Goal: Information Seeking & Learning: Find specific fact

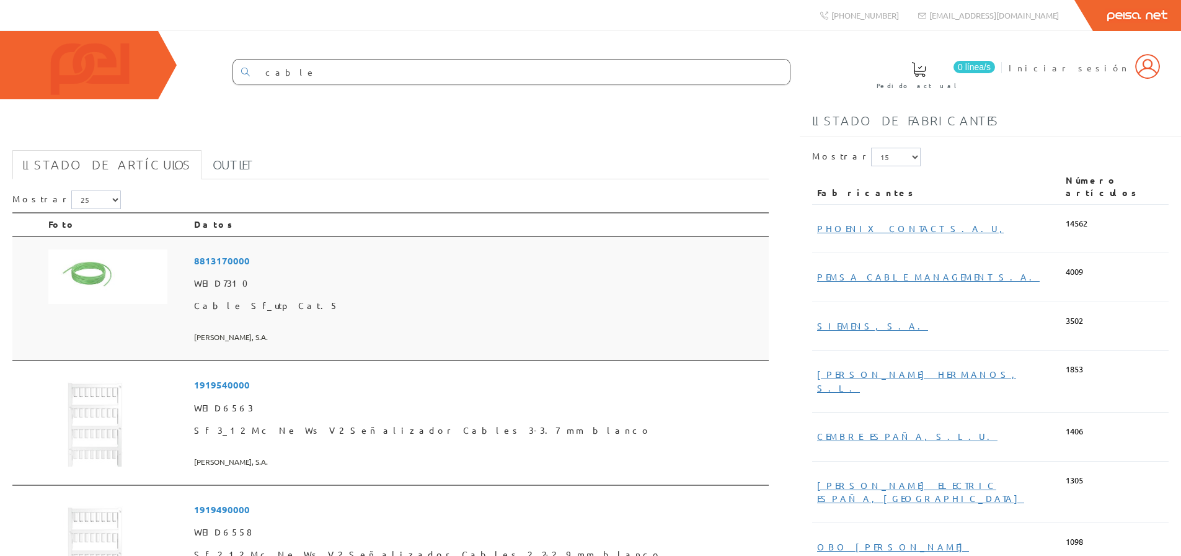
click at [326, 272] on span "8813170000" at bounding box center [479, 260] width 570 height 23
drag, startPoint x: 313, startPoint y: 403, endPoint x: 246, endPoint y: 290, distance: 130.9
click at [322, 272] on span "8813170000" at bounding box center [479, 260] width 570 height 23
